Goal: Task Accomplishment & Management: Use online tool/utility

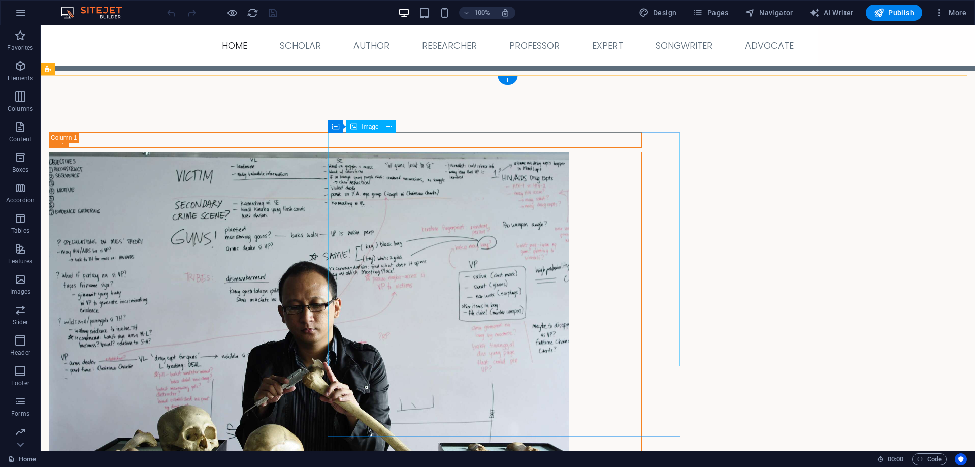
click at [480, 258] on figure at bounding box center [345, 324] width 592 height 345
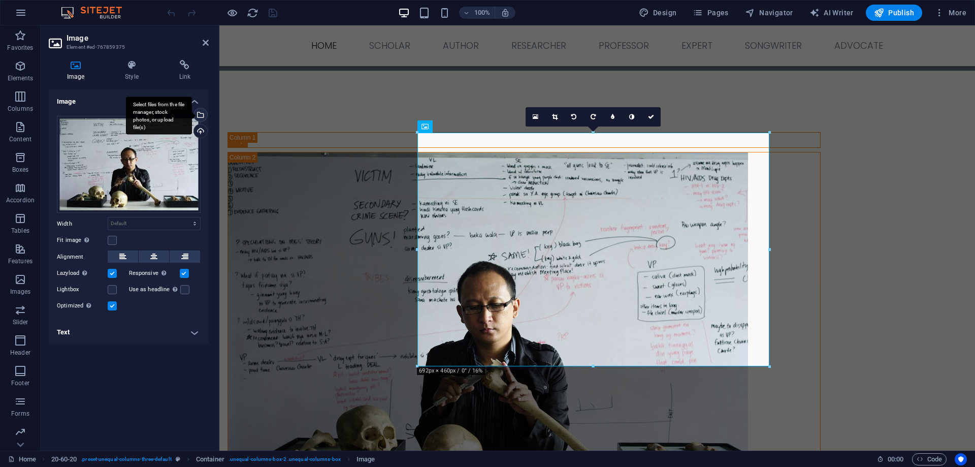
click at [202, 112] on div "Select files from the file manager, stock photos, or upload file(s)" at bounding box center [199, 115] width 15 height 15
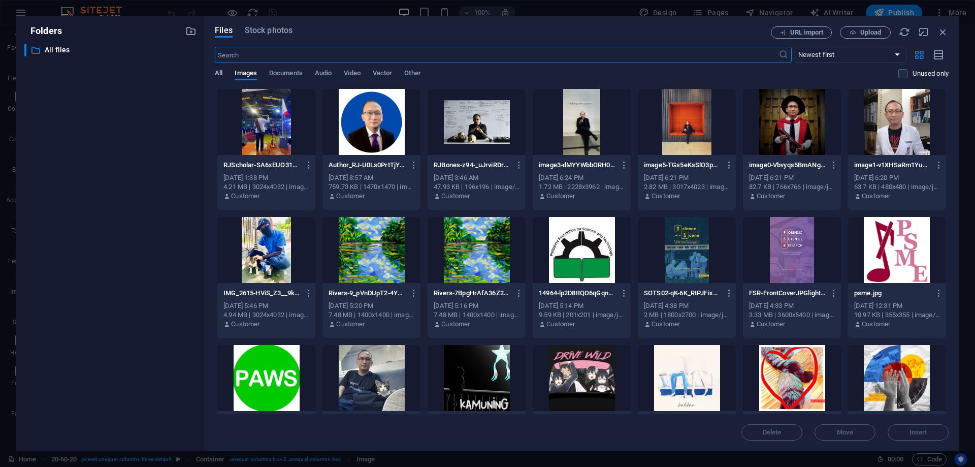
click at [222, 72] on span "All" at bounding box center [219, 74] width 8 height 14
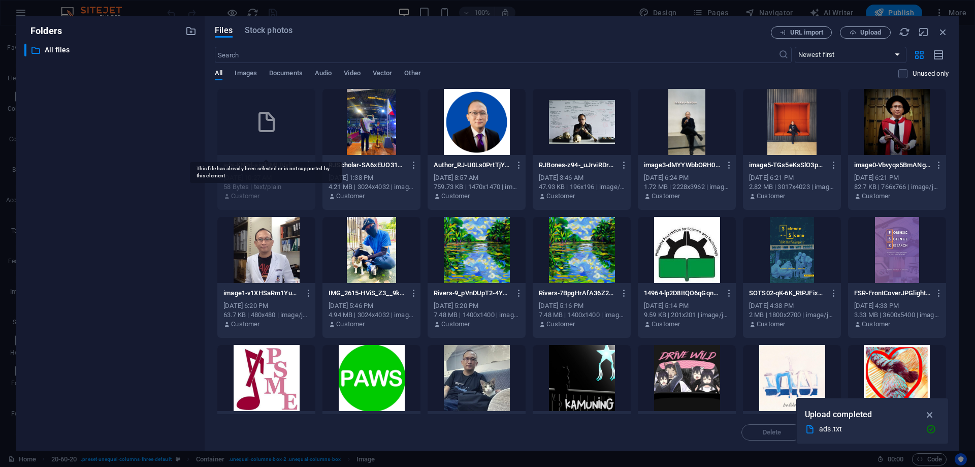
click at [262, 117] on icon at bounding box center [266, 122] width 24 height 24
click at [318, 208] on div "ads-KN9d-aiyiklMtJVylFQ1FQ.txt ads-KN9d-aiyiklMtJVylFQ1FQ.txt [DATE] 10:27 AM 5…" at bounding box center [582, 405] width 734 height 634
click at [308, 163] on icon "button" at bounding box center [309, 164] width 10 height 9
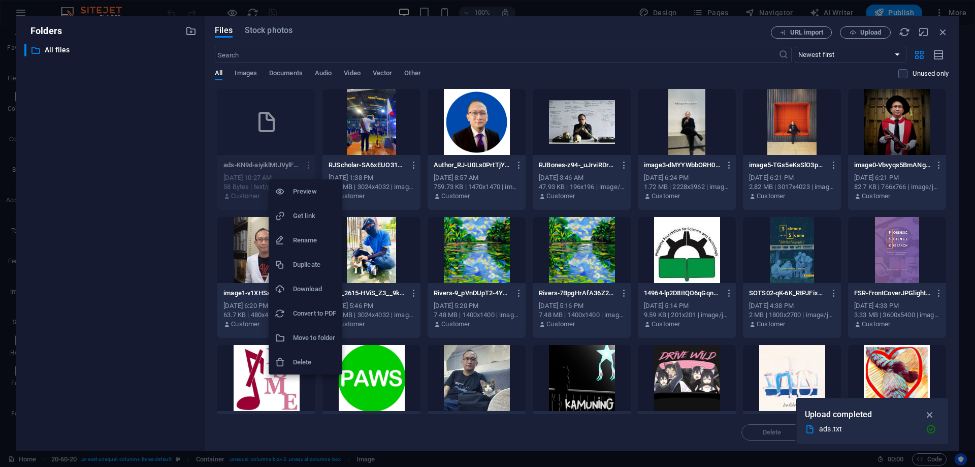
click at [312, 244] on h6 "Rename" at bounding box center [314, 240] width 43 height 12
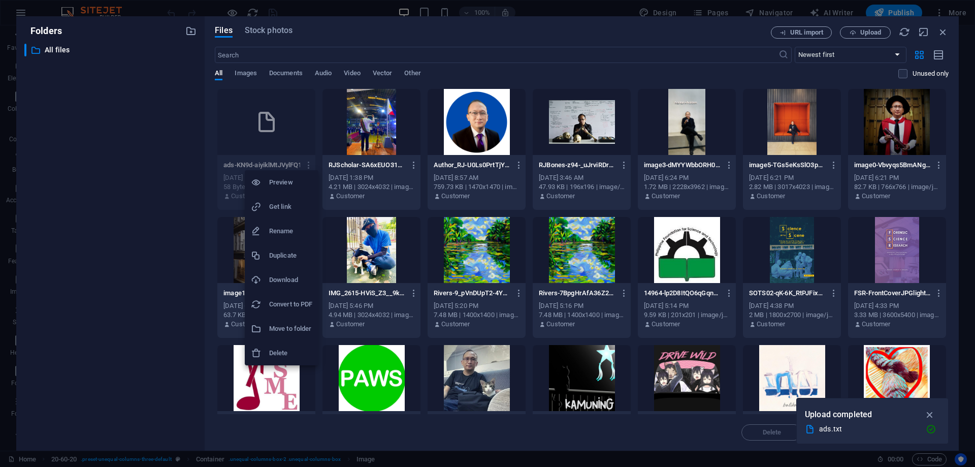
click at [278, 178] on h6 "Preview" at bounding box center [290, 182] width 43 height 12
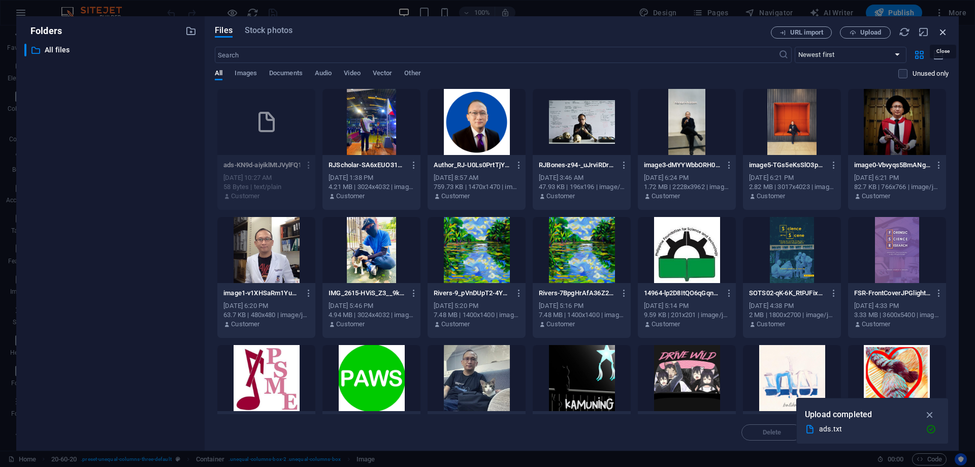
click at [943, 30] on icon "button" at bounding box center [942, 31] width 11 height 11
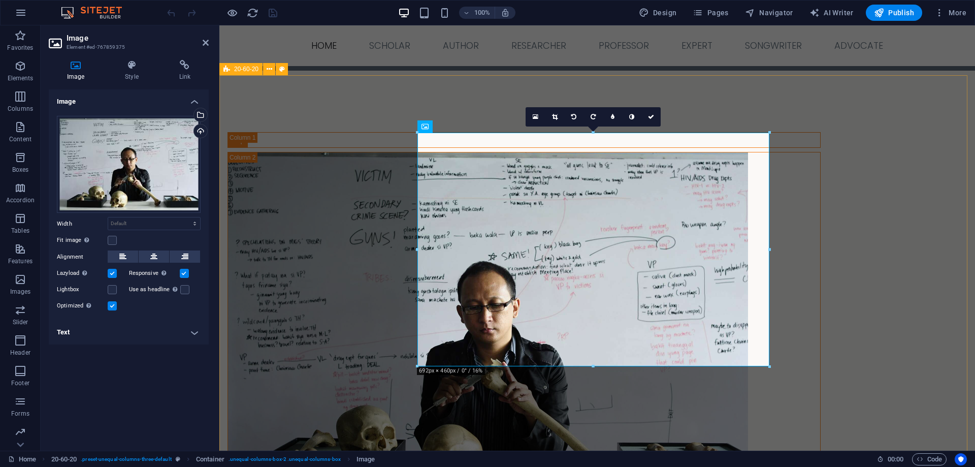
click at [446, 86] on div "[PERSON_NAME] [PERSON_NAME], Ph.D. ([GEOGRAPHIC_DATA]), Ph.D. (UP Diliman) Biol…" at bounding box center [596, 360] width 755 height 570
